Goal: Task Accomplishment & Management: Manage account settings

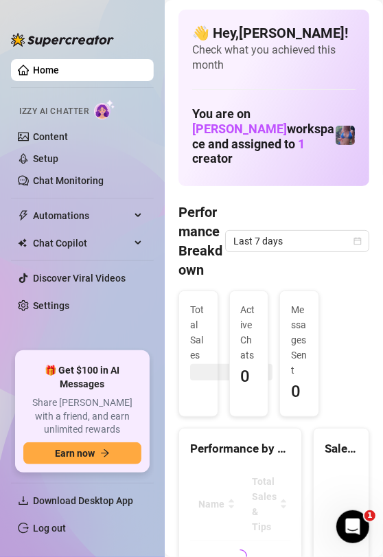
drag, startPoint x: 67, startPoint y: 529, endPoint x: 375, endPoint y: 495, distance: 310.5
click at [66, 529] on link "Log out" at bounding box center [49, 528] width 33 height 11
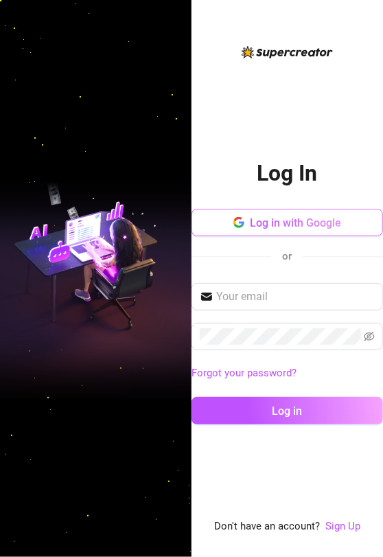
click at [300, 226] on span "Log in with Google" at bounding box center [295, 222] width 91 height 13
